Goal: Navigation & Orientation: Find specific page/section

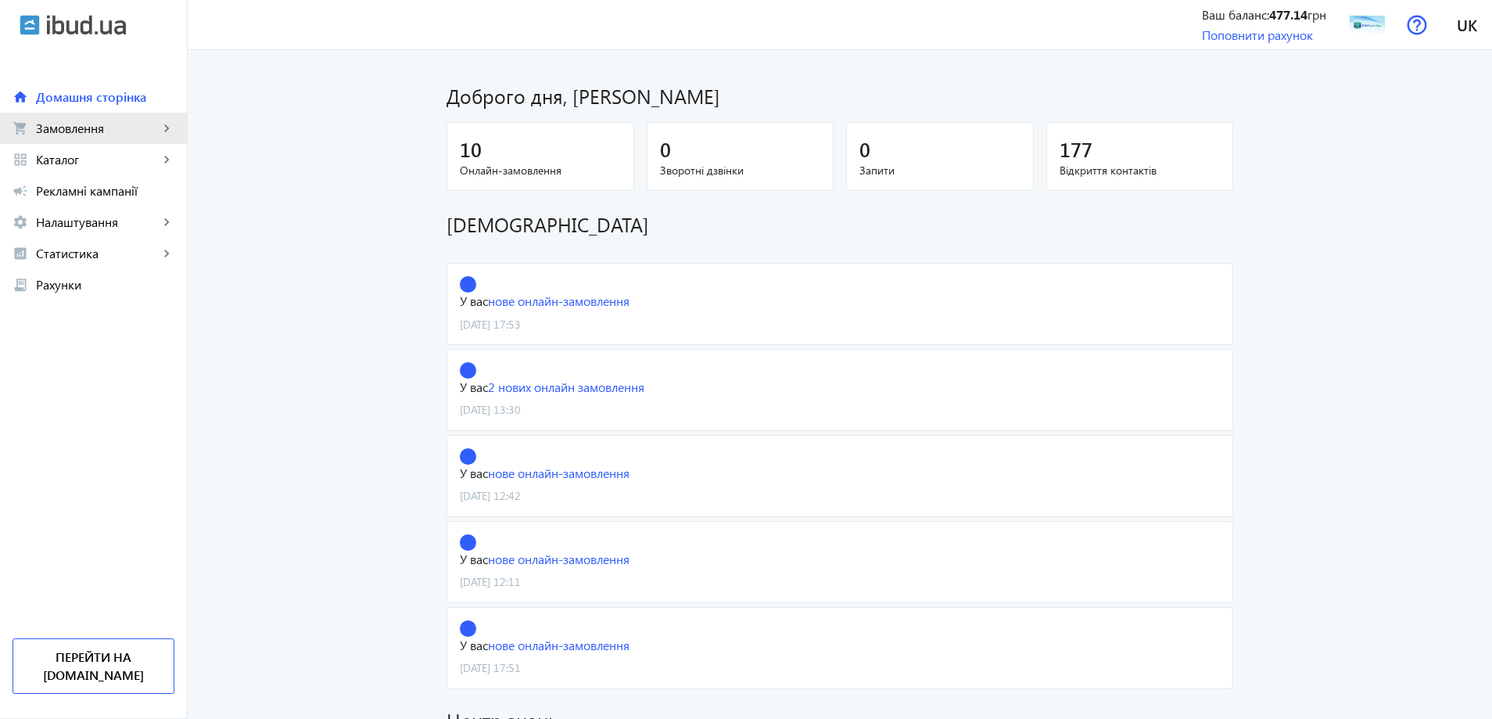
drag, startPoint x: 86, startPoint y: 131, endPoint x: 106, endPoint y: 130, distance: 19.6
click at [88, 131] on span "Замовлення" at bounding box center [97, 128] width 123 height 16
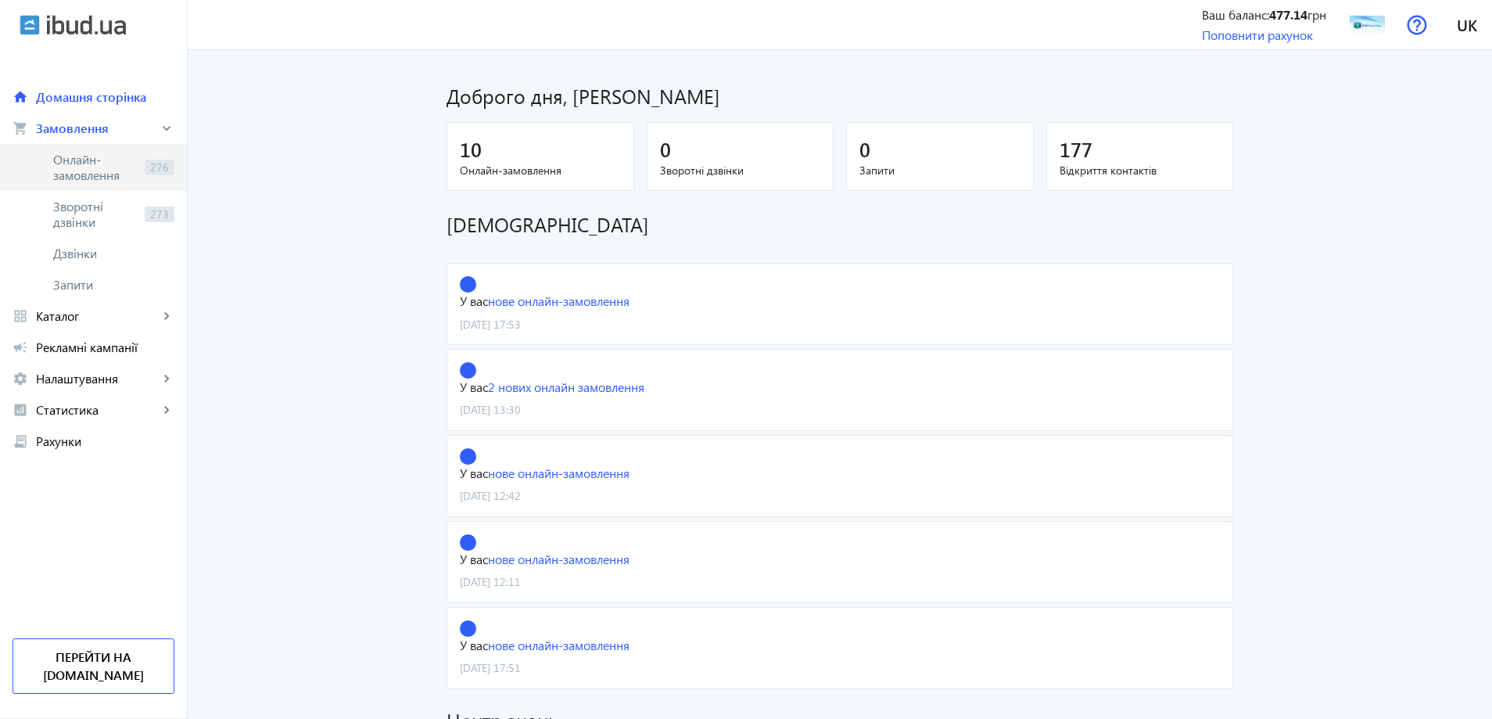
click at [112, 156] on span "Онлайн-замовлення" at bounding box center [95, 167] width 85 height 31
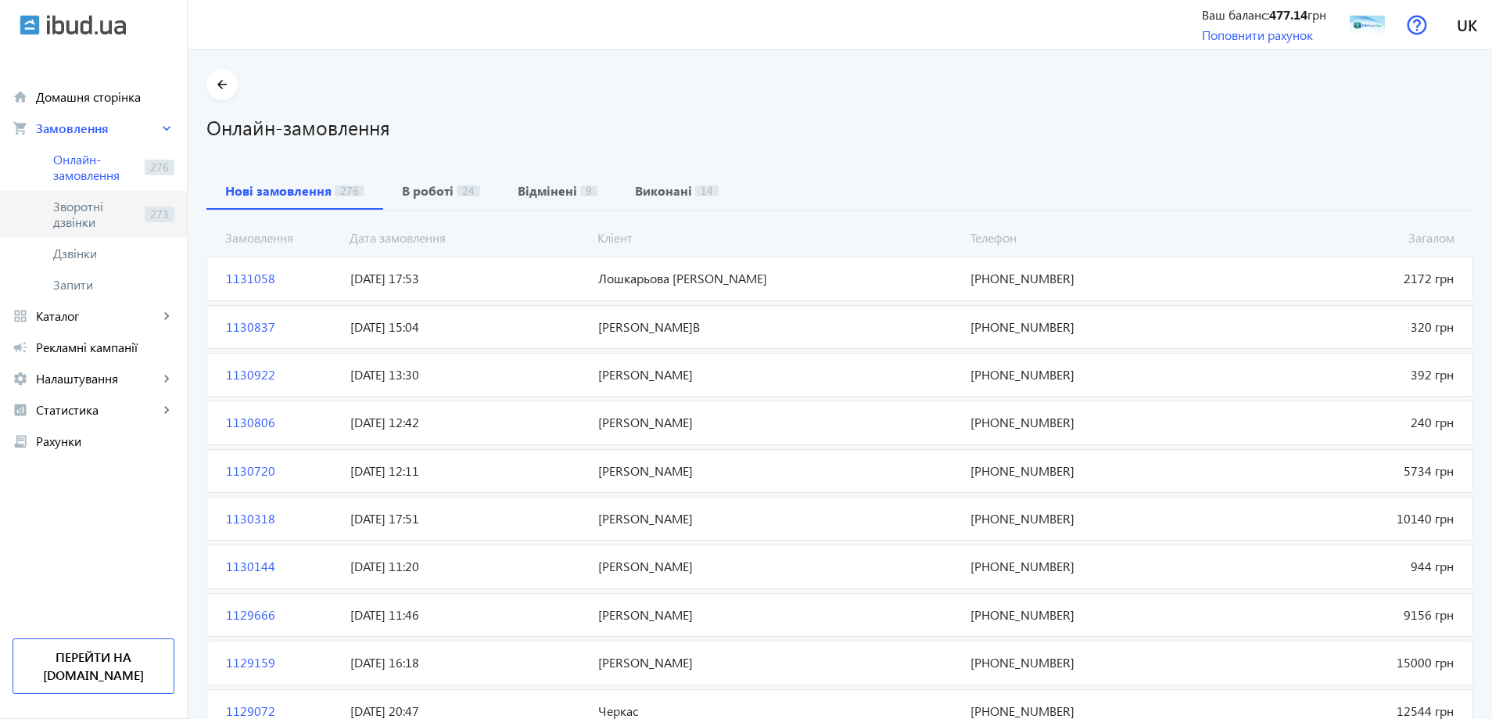
click at [59, 222] on span "Зворотні дзвінки" at bounding box center [95, 214] width 85 height 31
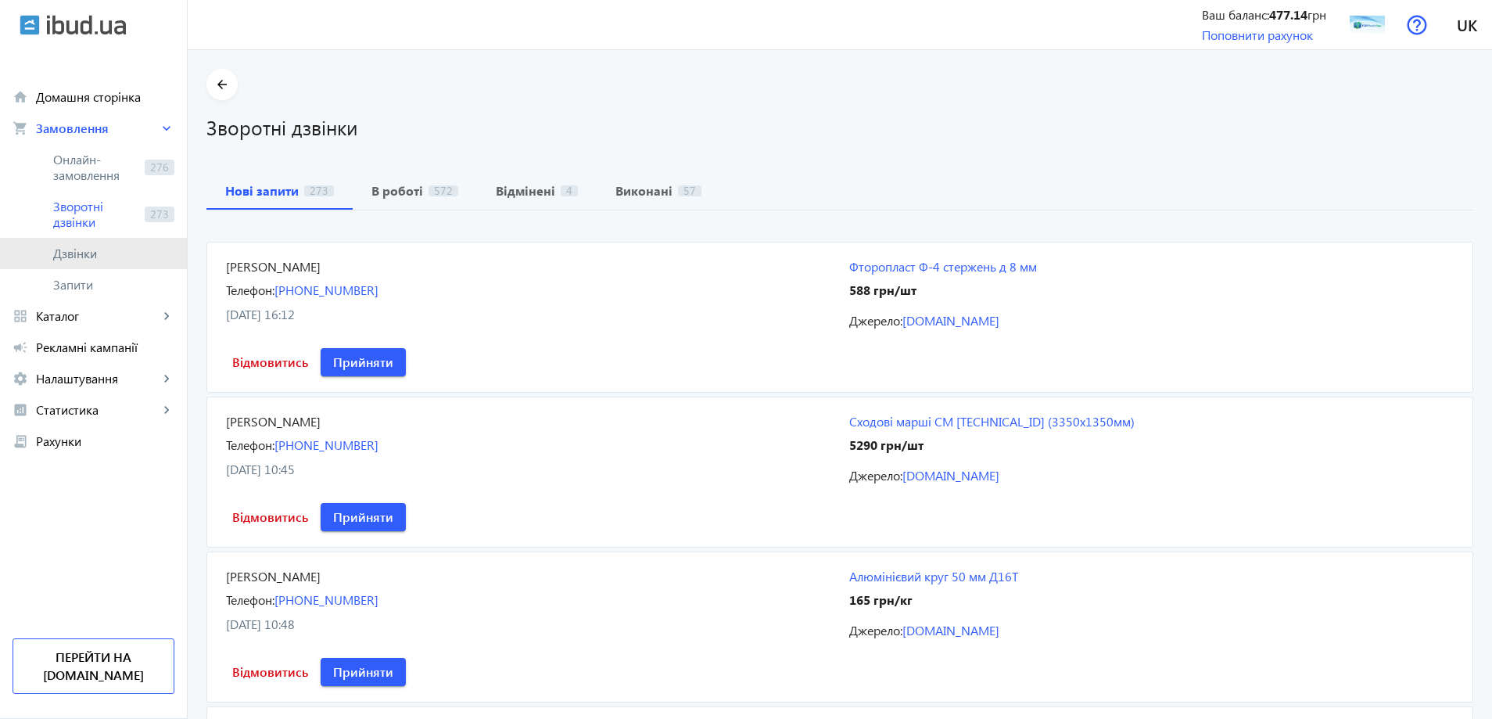
click at [77, 249] on span "Дзвінки" at bounding box center [113, 254] width 121 height 16
